Goal: Task Accomplishment & Management: Use online tool/utility

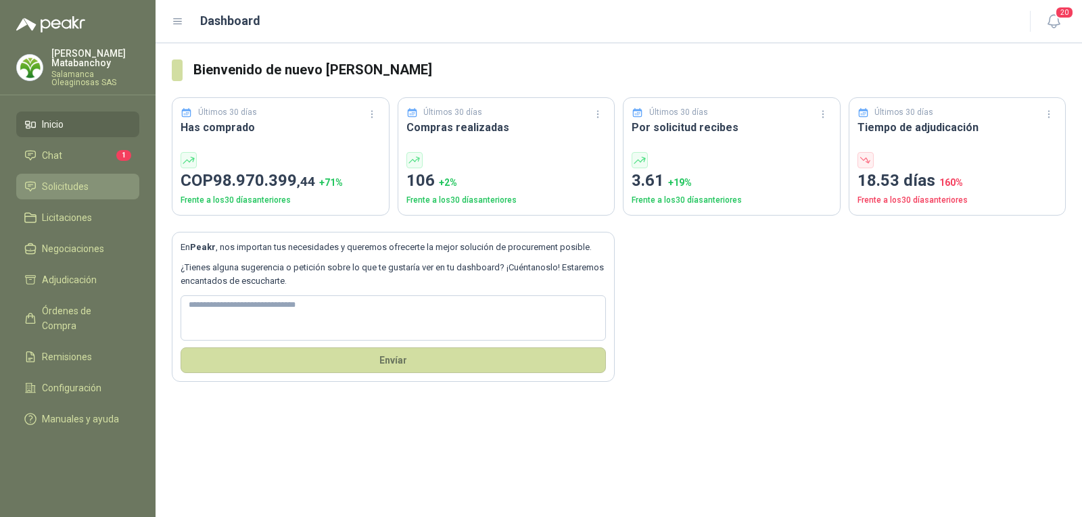
click at [32, 186] on icon at bounding box center [30, 187] width 12 height 12
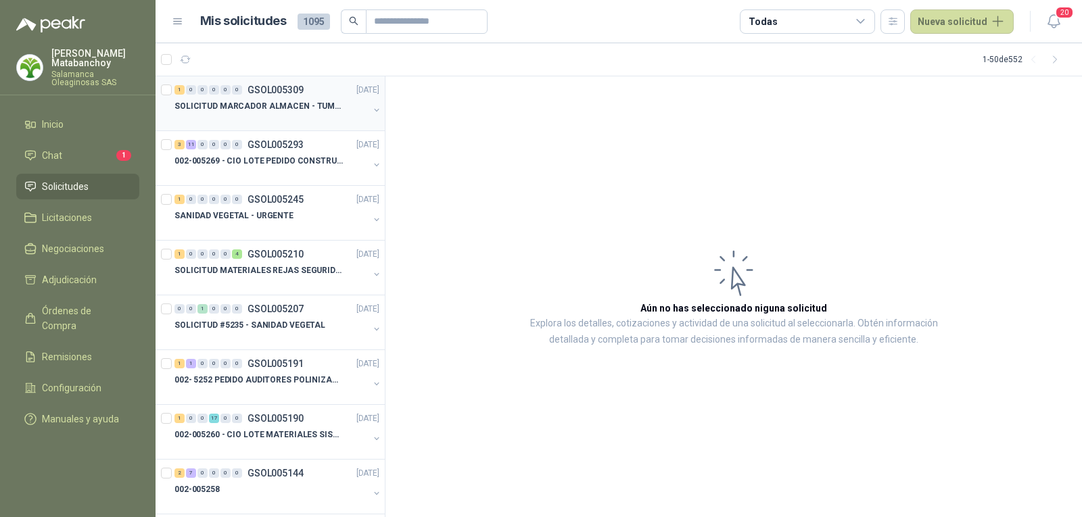
click at [271, 116] on div at bounding box center [271, 119] width 194 height 11
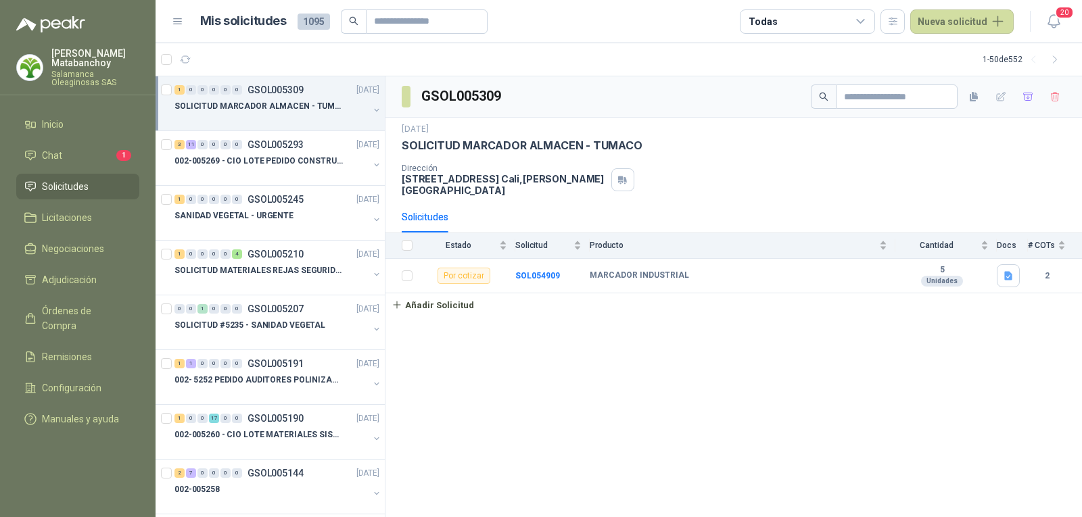
drag, startPoint x: 122, startPoint y: 103, endPoint x: 116, endPoint y: 93, distance: 11.8
click at [118, 100] on menu "[PERSON_NAME] Salamanca Oleaginosas SAS Inicio Chat 1 Solicitudes Licitaciones …" at bounding box center [78, 258] width 156 height 517
click at [105, 78] on p "Salamanca Oleaginosas SAS" at bounding box center [95, 78] width 88 height 16
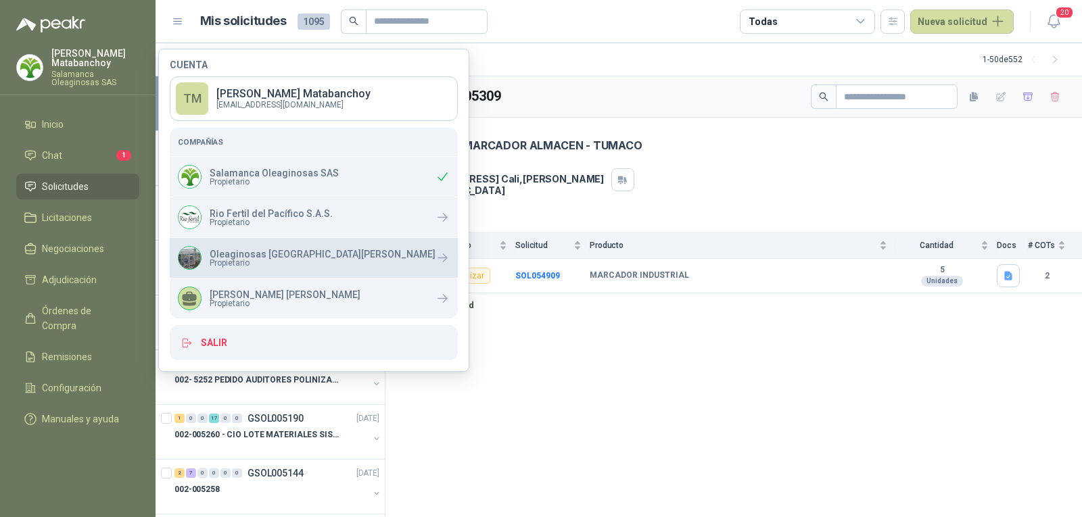
click at [239, 241] on div "Oleaginosas San [PERSON_NAME] Propietario" at bounding box center [314, 258] width 288 height 40
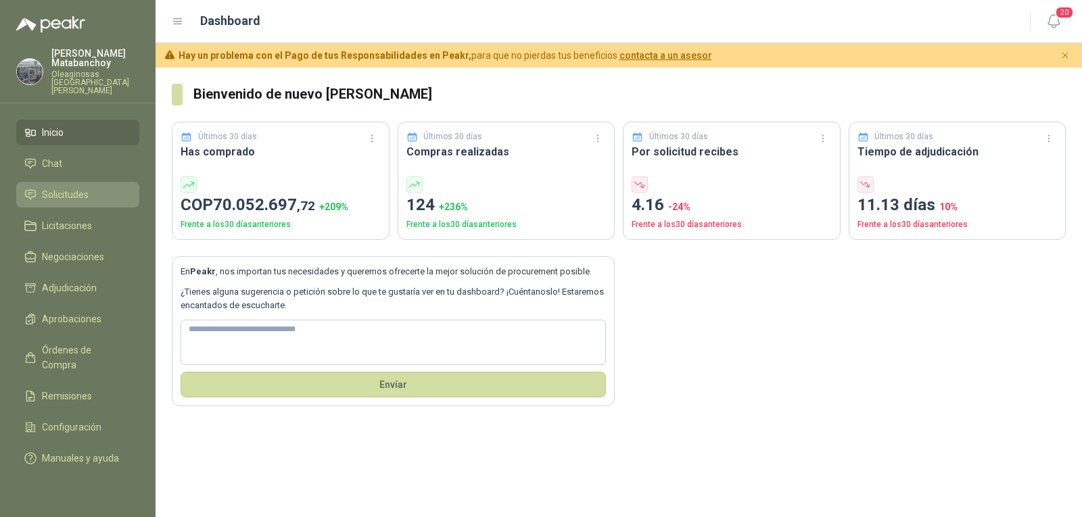
click at [59, 187] on span "Solicitudes" at bounding box center [65, 194] width 47 height 15
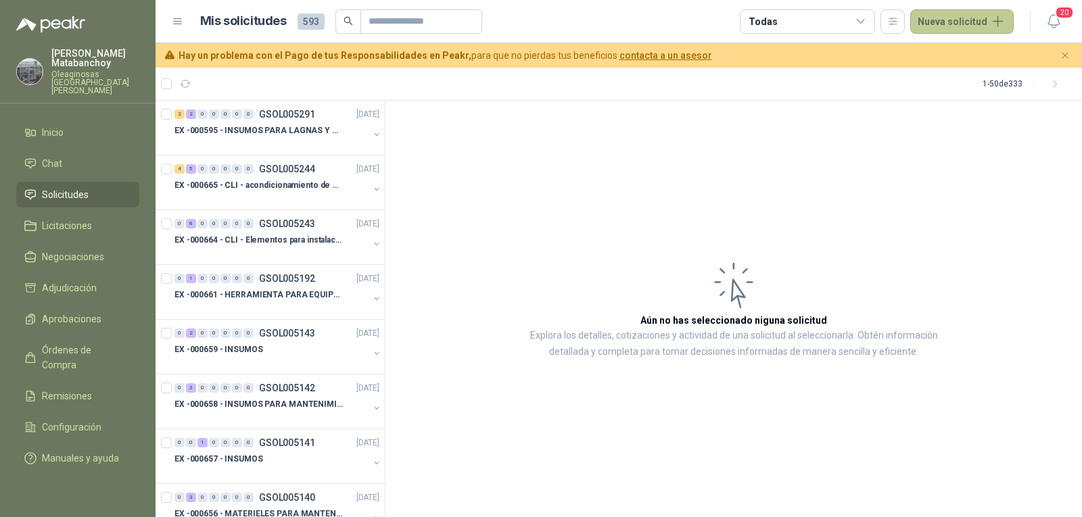
click at [998, 26] on button "Nueva solicitud" at bounding box center [961, 21] width 103 height 24
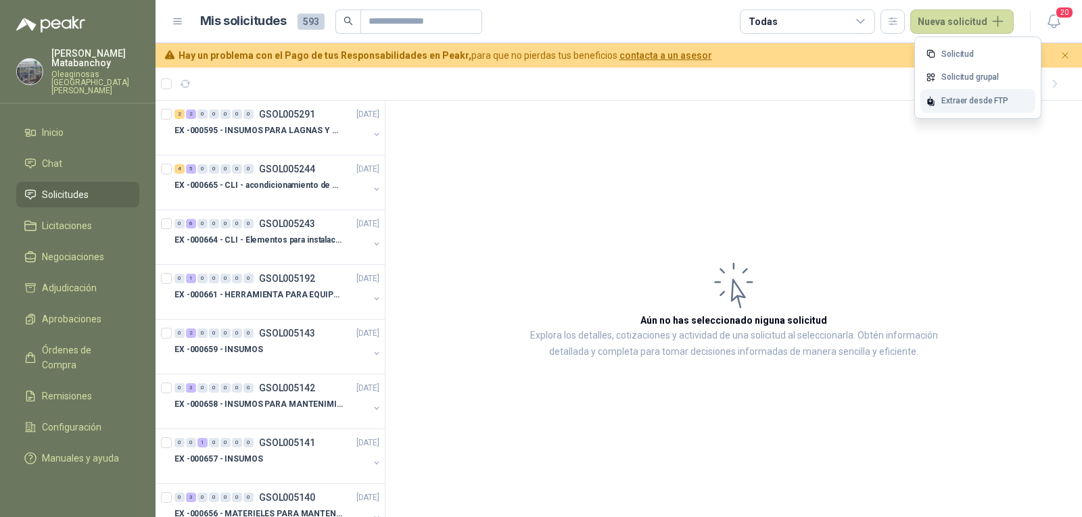
click at [951, 102] on div "Extraer desde FTP" at bounding box center [977, 101] width 115 height 24
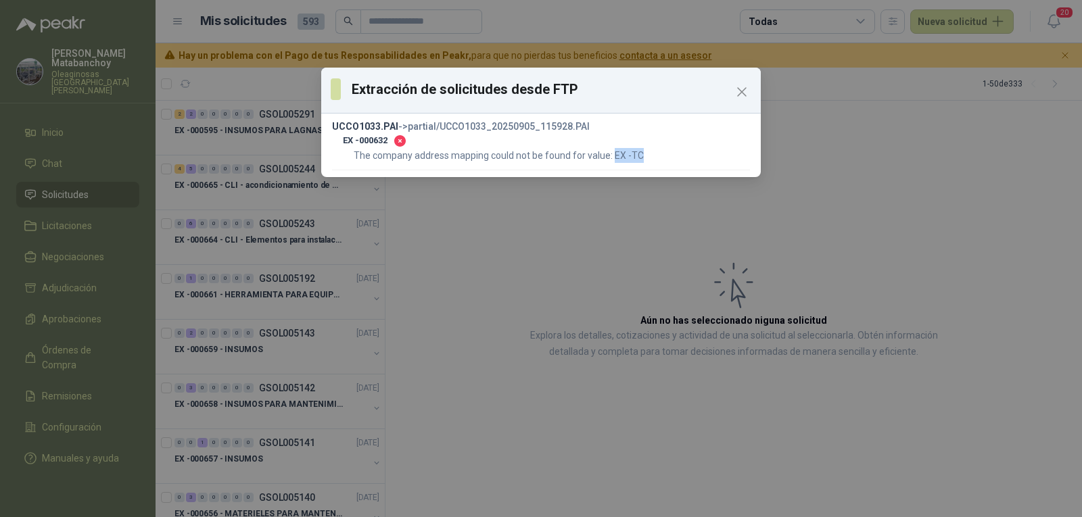
drag, startPoint x: 612, startPoint y: 155, endPoint x: 642, endPoint y: 156, distance: 29.8
click at [642, 156] on p "The company address mapping could not be found for value: EX -TC" at bounding box center [552, 155] width 396 height 15
click at [738, 91] on icon "Close" at bounding box center [742, 92] width 16 height 16
